Goal: Check status: Check status

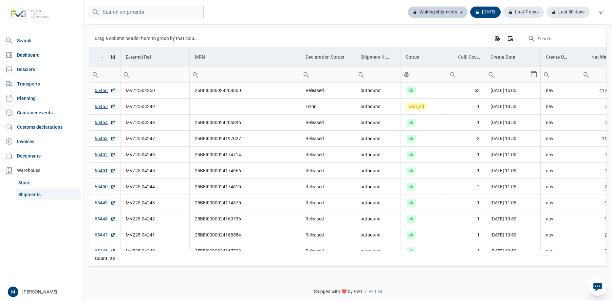
click at [470, 15] on div "Waiting shipments" at bounding box center [485, 12] width 30 height 11
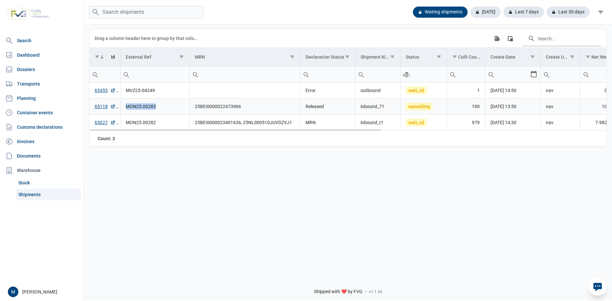
drag, startPoint x: 126, startPoint y: 107, endPoint x: 158, endPoint y: 107, distance: 32.4
click at [158, 107] on td "MON25.00285" at bounding box center [154, 107] width 69 height 16
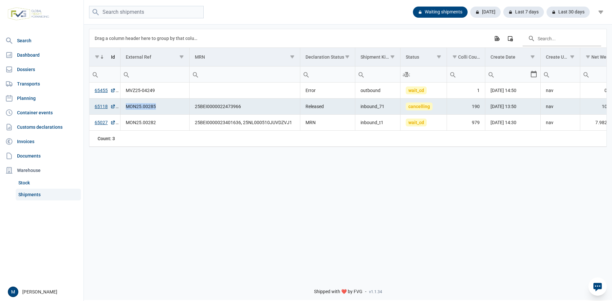
copy td "MON25.00285"
click at [562, 11] on div "Last 30 days" at bounding box center [565, 12] width 48 height 11
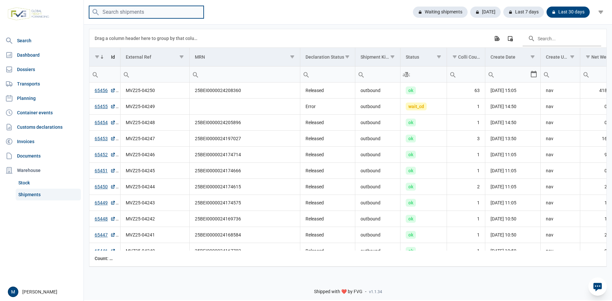
click at [158, 11] on input "search" at bounding box center [146, 12] width 115 height 13
paste input "MON25.00285"
type input "MON25.00285"
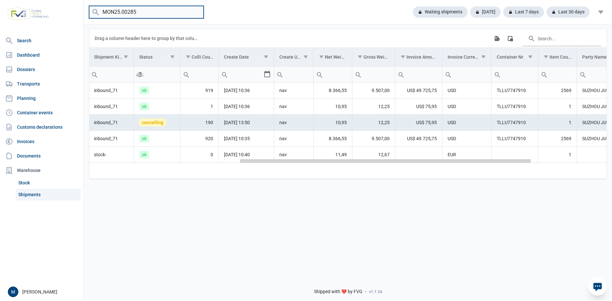
scroll to position [0, 265]
drag, startPoint x: 336, startPoint y: 163, endPoint x: 503, endPoint y: 168, distance: 166.7
click at [503, 168] on body "For evaluation purposes only. Redistribution prohibited. Please register an exi…" at bounding box center [306, 139] width 612 height 301
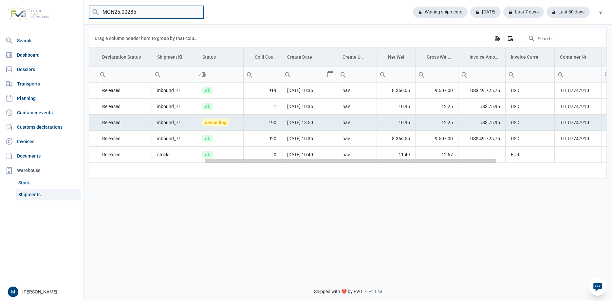
drag, startPoint x: 392, startPoint y: 162, endPoint x: 341, endPoint y: 165, distance: 50.5
click at [341, 165] on body "For evaluation purposes only. Redistribution prohibited. Please register an exi…" at bounding box center [306, 139] width 612 height 301
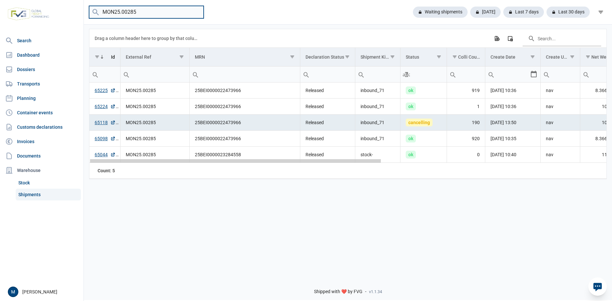
drag, startPoint x: 369, startPoint y: 163, endPoint x: 64, endPoint y: 154, distance: 305.9
click at [64, 154] on body "For evaluation purposes only. Redistribution prohibited. Please register an exi…" at bounding box center [306, 139] width 612 height 301
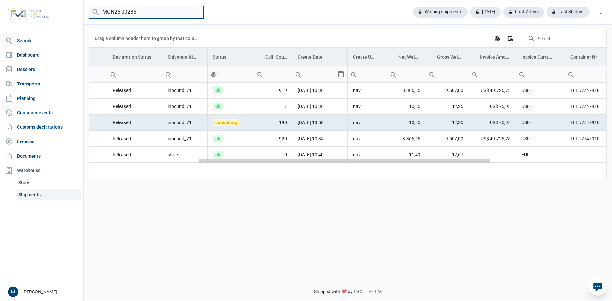
drag, startPoint x: 289, startPoint y: 163, endPoint x: 401, endPoint y: 165, distance: 112.0
click at [401, 165] on body "For evaluation purposes only. Redistribution prohibited. Please register an exi…" at bounding box center [306, 139] width 612 height 301
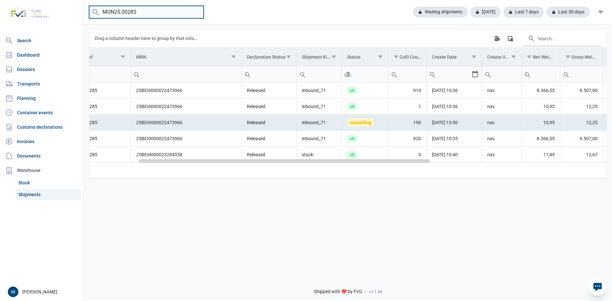
scroll to position [0, 0]
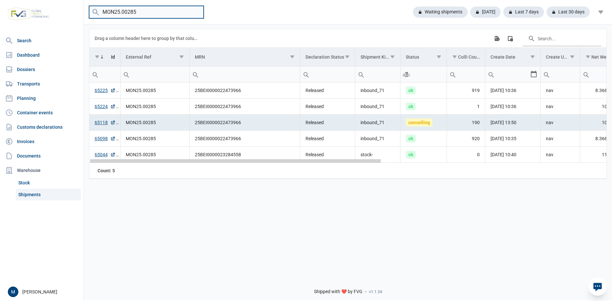
drag, startPoint x: 281, startPoint y: 163, endPoint x: 115, endPoint y: 171, distance: 166.2
click at [115, 171] on body "For evaluation purposes only. Redistribution prohibited. Please register an exi…" at bounding box center [306, 139] width 612 height 301
drag, startPoint x: 183, startPoint y: 163, endPoint x: 136, endPoint y: 167, distance: 47.9
click at [136, 167] on body "For evaluation purposes only. Redistribution prohibited. Please register an exi…" at bounding box center [306, 139] width 612 height 301
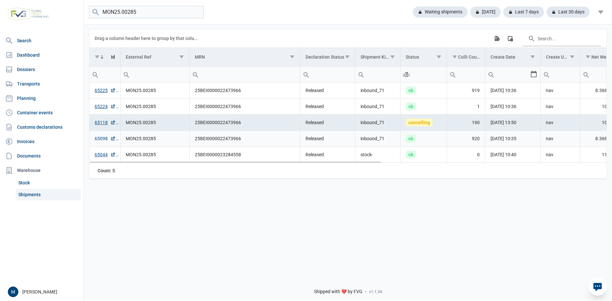
click at [100, 140] on link "65098" at bounding box center [105, 138] width 21 height 7
click at [98, 91] on link "65225" at bounding box center [105, 90] width 21 height 7
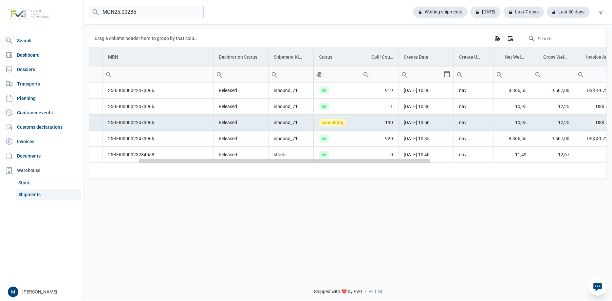
drag, startPoint x: 361, startPoint y: 163, endPoint x: 412, endPoint y: 165, distance: 51.1
click at [412, 165] on body "For evaluation purposes only. Redistribution prohibited. Please register an exi…" at bounding box center [306, 139] width 612 height 301
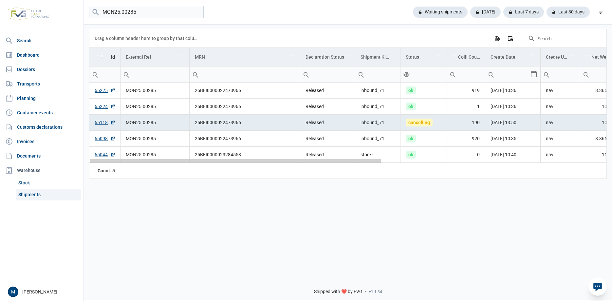
drag, startPoint x: 290, startPoint y: 162, endPoint x: 198, endPoint y: 157, distance: 91.8
click at [198, 157] on body "For evaluation purposes only. Redistribution prohibited. Please register an exi…" at bounding box center [306, 139] width 612 height 301
click at [101, 108] on link "65224" at bounding box center [105, 106] width 21 height 7
drag, startPoint x: 364, startPoint y: 162, endPoint x: 289, endPoint y: 159, distance: 75.0
click at [289, 159] on body "For evaluation purposes only. Redistribution prohibited. Please register an exi…" at bounding box center [306, 139] width 612 height 301
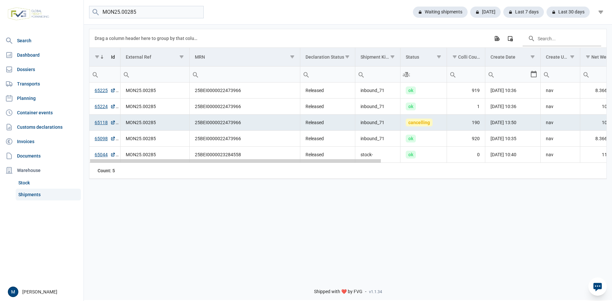
scroll to position [0, 46]
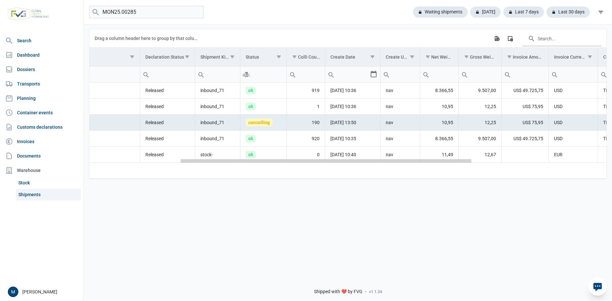
drag, startPoint x: 314, startPoint y: 162, endPoint x: 309, endPoint y: 167, distance: 6.5
click at [309, 167] on body "For evaluation purposes only. Redistribution prohibited. Please register an exi…" at bounding box center [306, 139] width 612 height 301
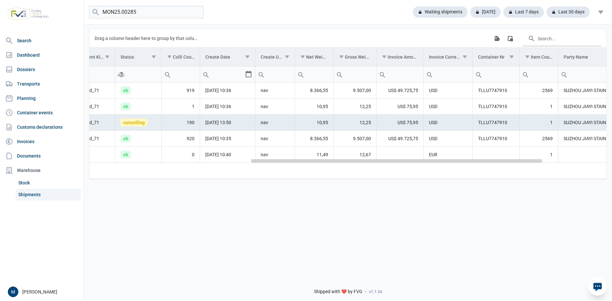
drag, startPoint x: 314, startPoint y: 163, endPoint x: 404, endPoint y: 169, distance: 90.2
click at [404, 169] on body "For evaluation purposes only. Redistribution prohibited. Please register an exi…" at bounding box center [306, 139] width 612 height 301
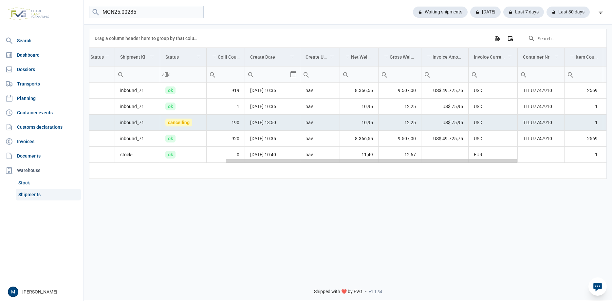
drag, startPoint x: 397, startPoint y: 163, endPoint x: 416, endPoint y: 165, distance: 18.7
click at [416, 165] on body "For evaluation purposes only. Redistribution prohibited. Please register an exi…" at bounding box center [306, 139] width 612 height 301
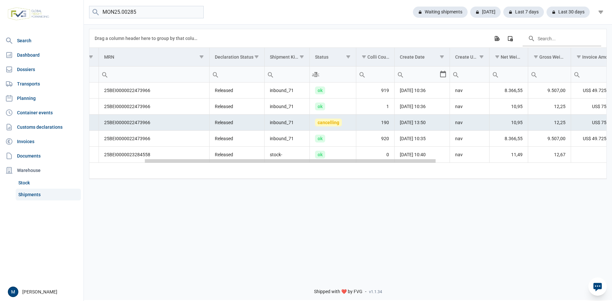
scroll to position [0, 0]
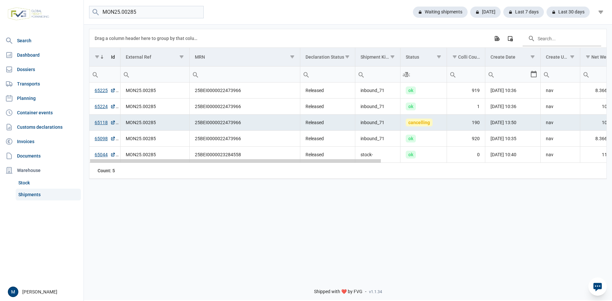
drag, startPoint x: 336, startPoint y: 163, endPoint x: 180, endPoint y: 156, distance: 155.3
click at [180, 156] on body "For evaluation purposes only. Redistribution prohibited. Please register an exi…" at bounding box center [306, 139] width 612 height 301
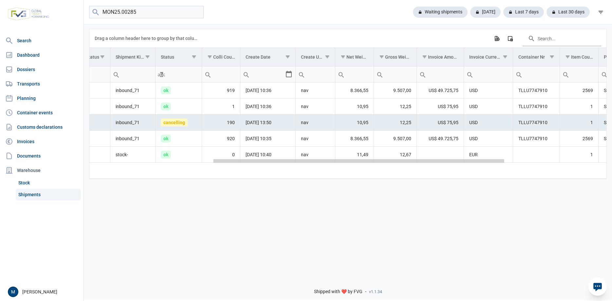
scroll to position [0, 191]
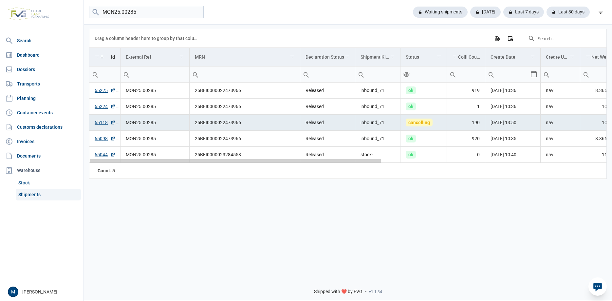
drag, startPoint x: 350, startPoint y: 161, endPoint x: 326, endPoint y: 171, distance: 25.4
click at [326, 171] on body "For evaluation purposes only. Redistribution prohibited. Please register an exi…" at bounding box center [306, 139] width 612 height 301
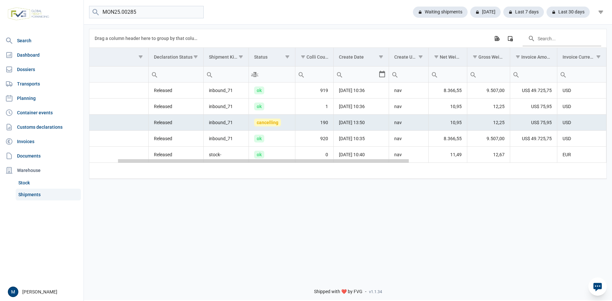
scroll to position [0, 208]
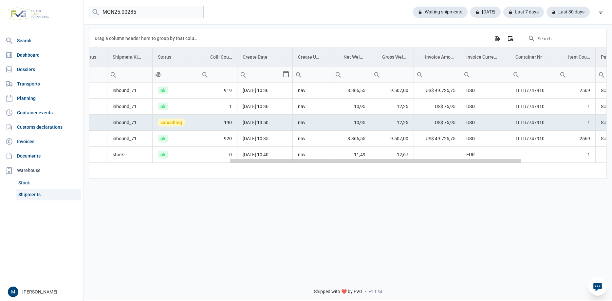
drag, startPoint x: 318, startPoint y: 162, endPoint x: 460, endPoint y: 166, distance: 142.8
click at [460, 166] on body "For evaluation purposes only. Redistribution prohibited. Please register an exi…" at bounding box center [306, 139] width 612 height 301
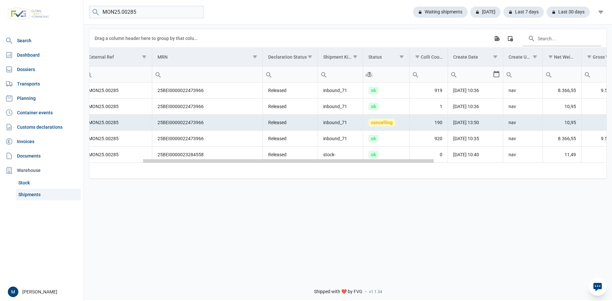
scroll to position [0, 0]
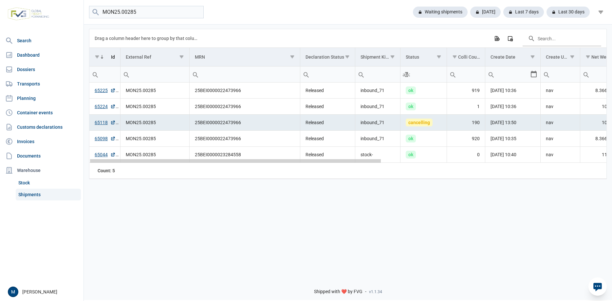
drag, startPoint x: 296, startPoint y: 162, endPoint x: 122, endPoint y: 162, distance: 173.8
click at [122, 162] on body "For evaluation purposes only. Redistribution prohibited. Please register an exi…" at bounding box center [306, 139] width 612 height 301
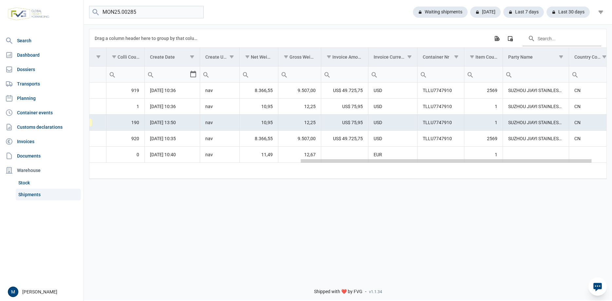
scroll to position [0, 318]
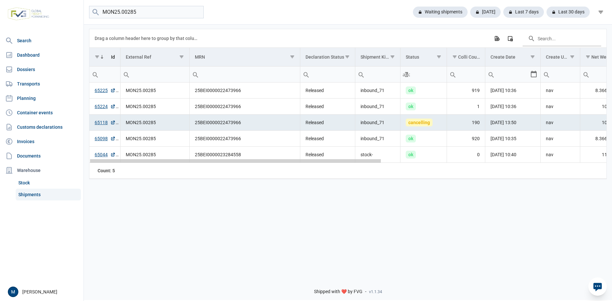
drag, startPoint x: 233, startPoint y: 163, endPoint x: 193, endPoint y: 150, distance: 41.8
click at [193, 150] on body "For evaluation purposes only. Redistribution prohibited. Please register an exi…" at bounding box center [306, 139] width 612 height 301
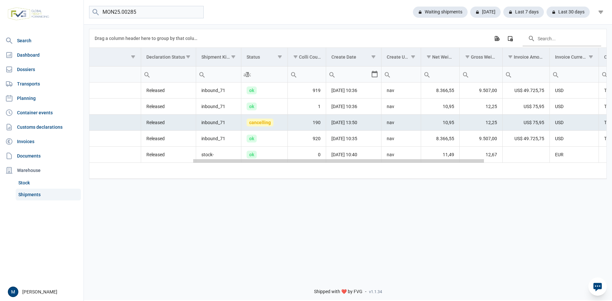
scroll to position [0, 232]
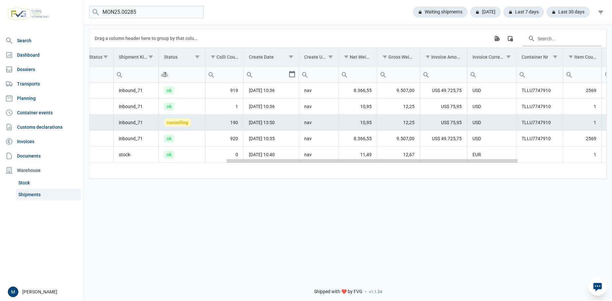
drag, startPoint x: 355, startPoint y: 163, endPoint x: 495, endPoint y: 167, distance: 140.2
click at [495, 167] on body "For evaluation purposes only. Redistribution prohibited. Please register an exi…" at bounding box center [306, 139] width 612 height 301
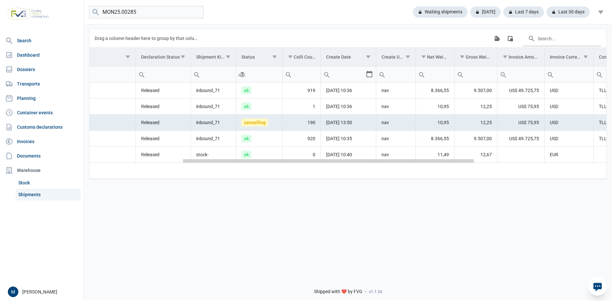
click at [205, 163] on div "Data grid with 5 rows and 18 columns" at bounding box center [347, 160] width 517 height 4
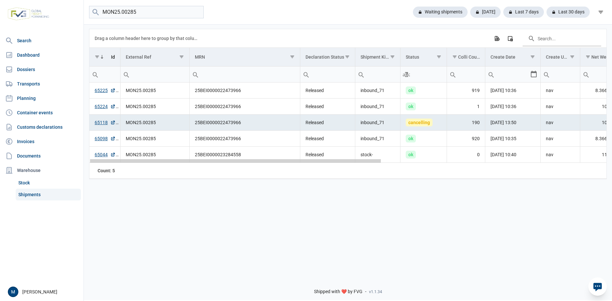
drag, startPoint x: 205, startPoint y: 163, endPoint x: 72, endPoint y: 156, distance: 133.1
click at [72, 156] on body "For evaluation purposes only. Redistribution prohibited. Please register an exi…" at bounding box center [306, 139] width 612 height 301
click at [98, 124] on link "65118" at bounding box center [105, 122] width 21 height 7
click at [102, 108] on link "65224" at bounding box center [105, 106] width 21 height 7
drag, startPoint x: 342, startPoint y: 163, endPoint x: 217, endPoint y: 169, distance: 125.2
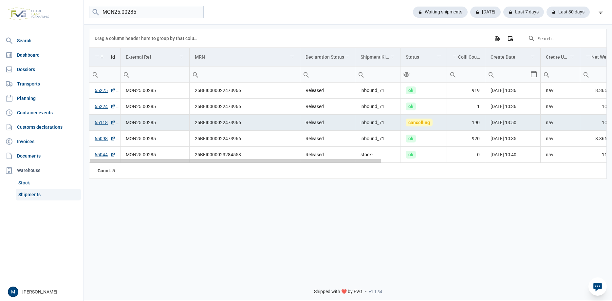
click at [217, 169] on body "For evaluation purposes only. Redistribution prohibited. Please register an exi…" at bounding box center [306, 139] width 612 height 301
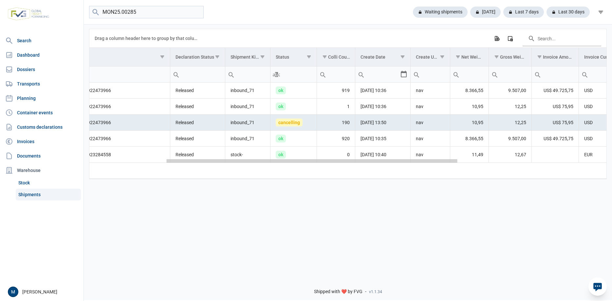
scroll to position [0, 136]
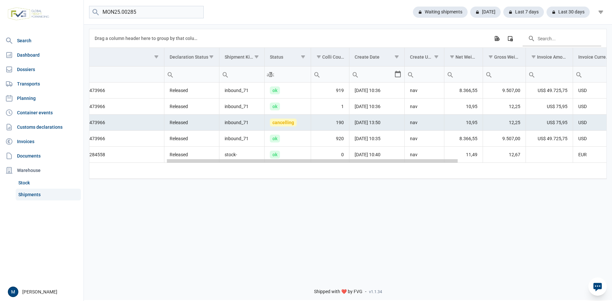
drag, startPoint x: 252, startPoint y: 163, endPoint x: 332, endPoint y: 165, distance: 79.6
click at [332, 165] on body "For evaluation purposes only. Redistribution prohibited. Please register an exi…" at bounding box center [306, 139] width 612 height 301
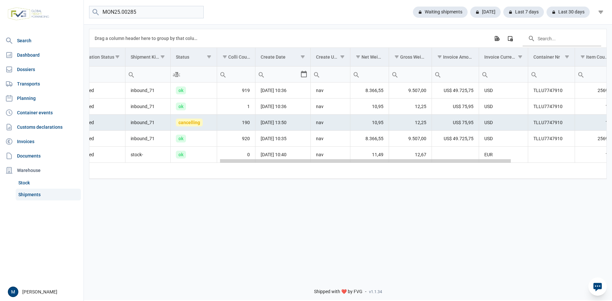
drag, startPoint x: 398, startPoint y: 162, endPoint x: 407, endPoint y: 165, distance: 9.2
click at [407, 165] on body "For evaluation purposes only. Redistribution prohibited. Please register an exi…" at bounding box center [306, 139] width 612 height 301
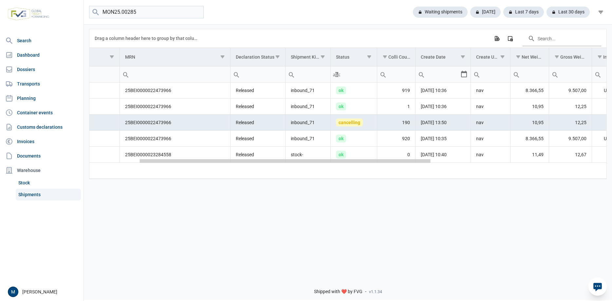
scroll to position [0, 46]
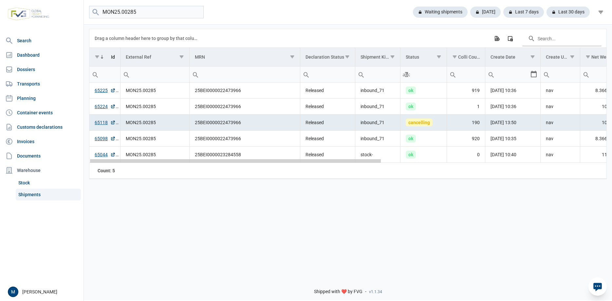
drag, startPoint x: 330, startPoint y: 162, endPoint x: 177, endPoint y: 156, distance: 152.4
click at [177, 156] on body "For evaluation purposes only. Redistribution prohibited. Please register an exi…" at bounding box center [306, 139] width 612 height 301
click at [101, 105] on link "65224" at bounding box center [105, 106] width 21 height 7
drag, startPoint x: 375, startPoint y: 162, endPoint x: 358, endPoint y: 162, distance: 16.0
click at [358, 162] on body "For evaluation purposes only. Redistribution prohibited. Please register an exi…" at bounding box center [306, 139] width 612 height 301
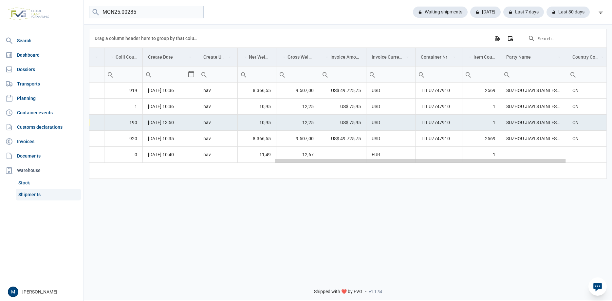
scroll to position [0, 287]
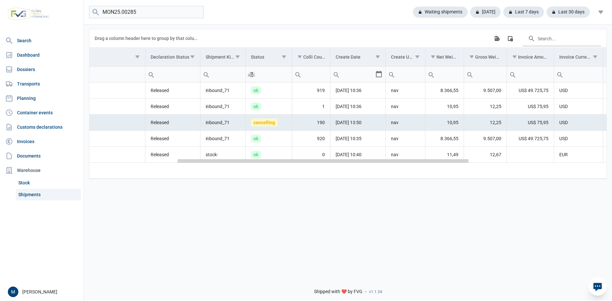
drag, startPoint x: 278, startPoint y: 163, endPoint x: 343, endPoint y: 162, distance: 65.5
click at [343, 162] on body "For evaluation purposes only. Redistribution prohibited. Please register an exi…" at bounding box center [306, 139] width 612 height 301
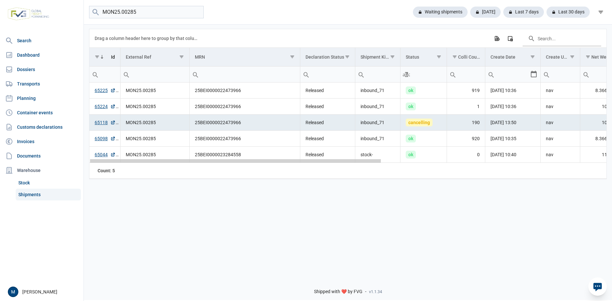
drag, startPoint x: 343, startPoint y: 162, endPoint x: 253, endPoint y: 157, distance: 90.1
click at [253, 157] on body "For evaluation purposes only. Redistribution prohibited. Please register an exi…" at bounding box center [306, 139] width 612 height 301
drag, startPoint x: 372, startPoint y: 162, endPoint x: 216, endPoint y: 155, distance: 156.0
click at [216, 155] on body "For evaluation purposes only. Redistribution prohibited. Please register an exi…" at bounding box center [306, 139] width 612 height 301
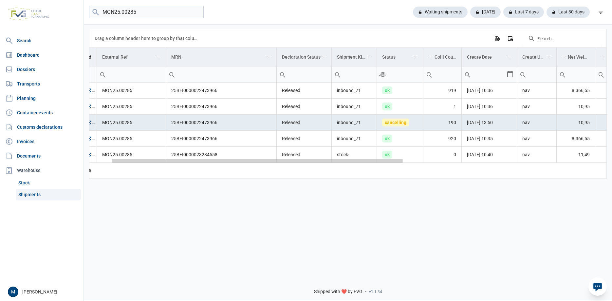
scroll to position [0, 0]
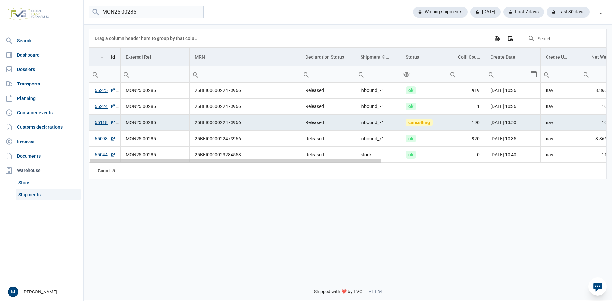
drag, startPoint x: 166, startPoint y: 163, endPoint x: 96, endPoint y: 158, distance: 70.9
click at [96, 158] on body "For evaluation purposes only. Redistribution prohibited. Please register an exi…" at bounding box center [306, 139] width 612 height 301
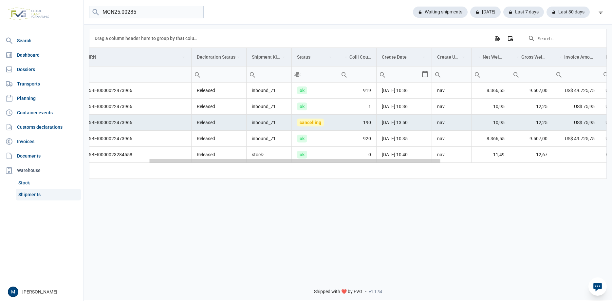
scroll to position [0, 183]
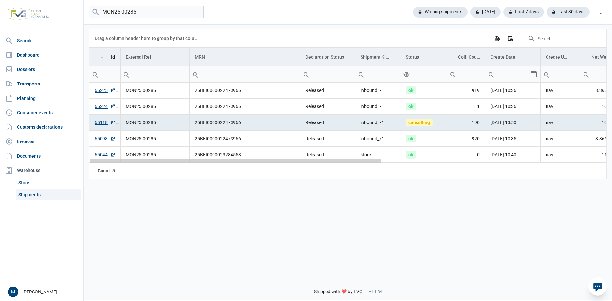
drag, startPoint x: 306, startPoint y: 163, endPoint x: 288, endPoint y: 162, distance: 18.0
click at [288, 162] on body "For evaluation purposes only. Redistribution prohibited. Please register an exi…" at bounding box center [306, 139] width 612 height 301
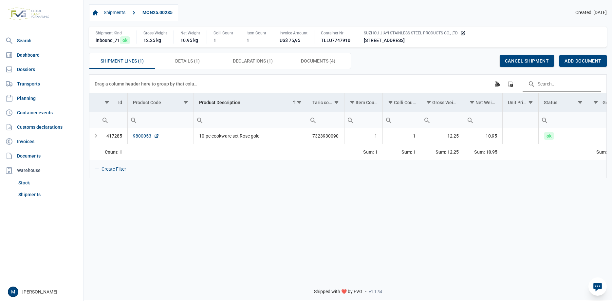
click at [211, 260] on div "Data grid with 1 rows and 14 columns Drag a column header here to group by that…" at bounding box center [348, 173] width 528 height 198
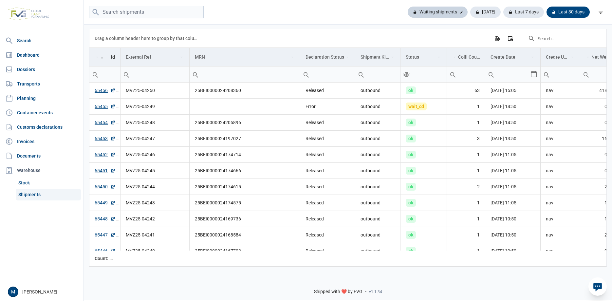
click at [470, 13] on div "Waiting shipments" at bounding box center [485, 12] width 30 height 11
